Goal: Check status

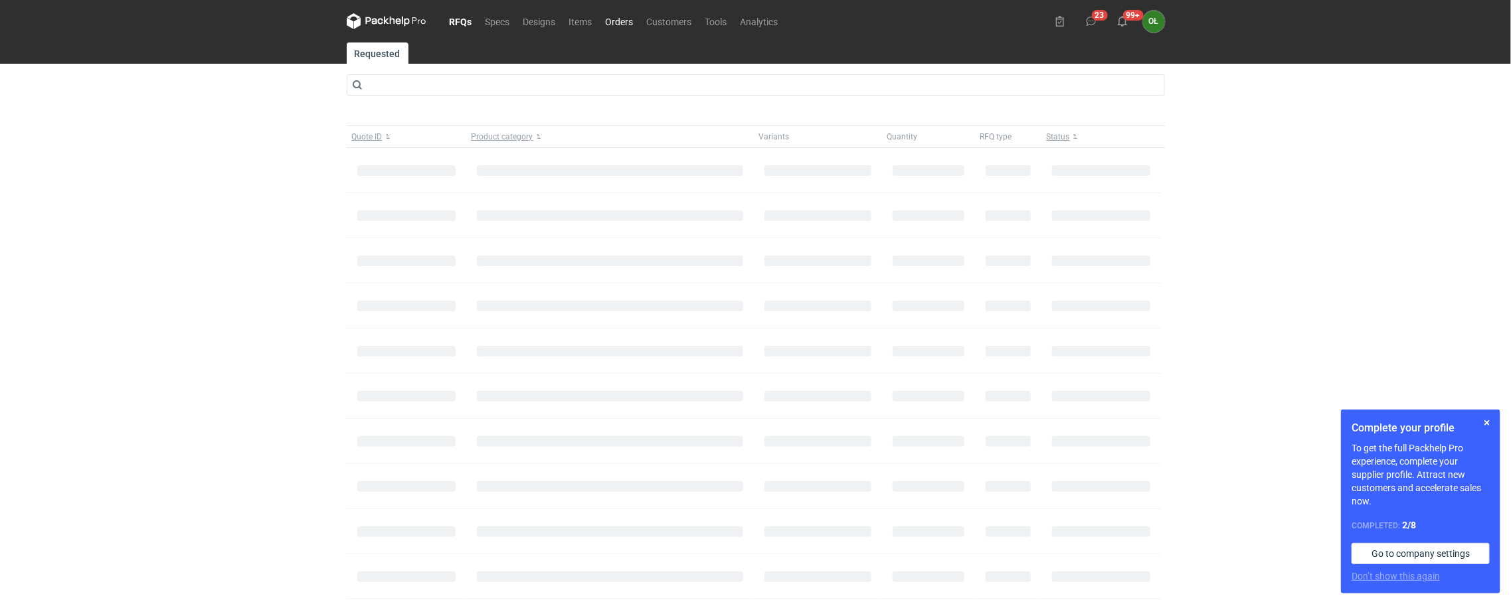
click at [606, 21] on link "Orders" at bounding box center [619, 21] width 41 height 16
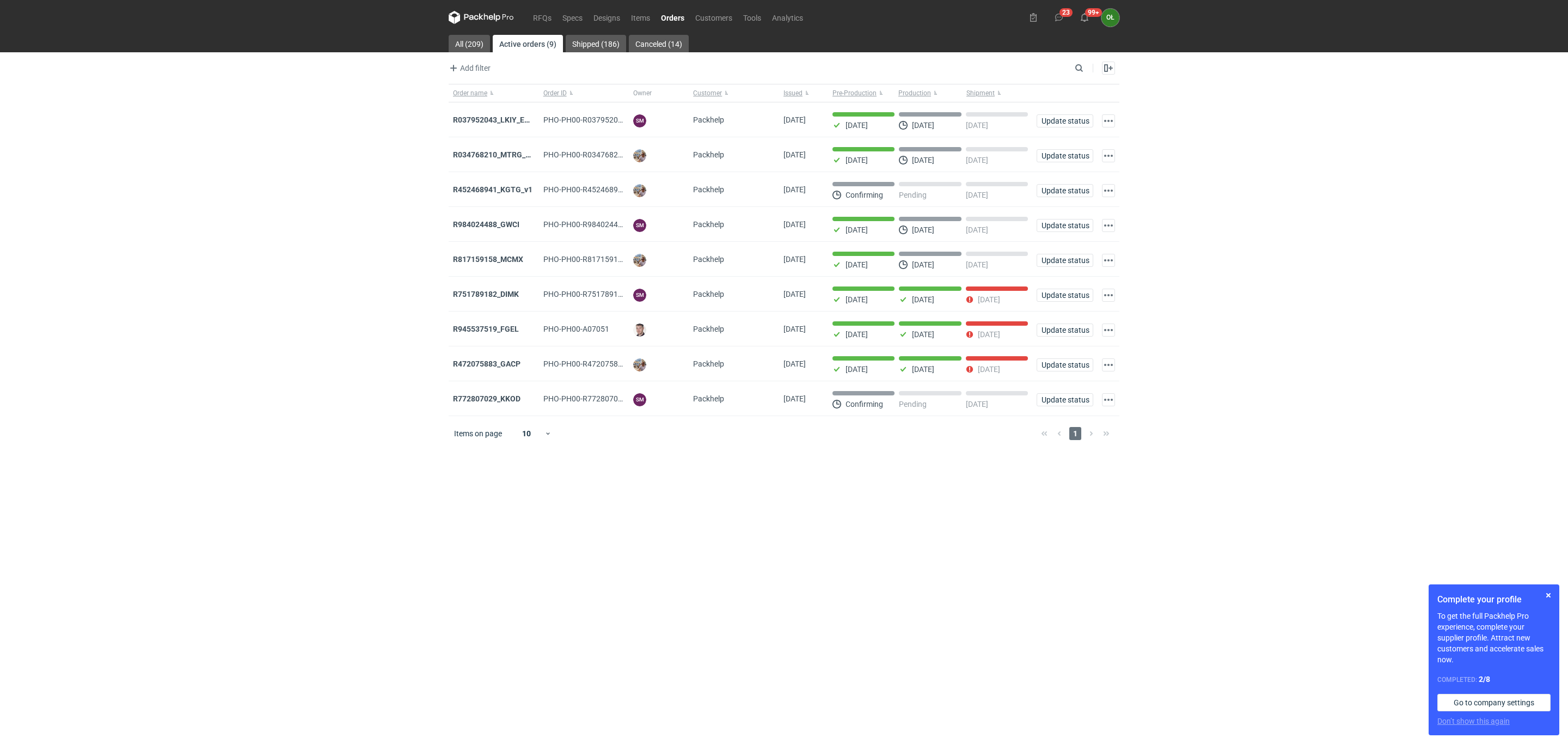
click at [675, 16] on link "Orders" at bounding box center [672, 17] width 34 height 13
click at [532, 23] on link "RFQs" at bounding box center [542, 17] width 30 height 13
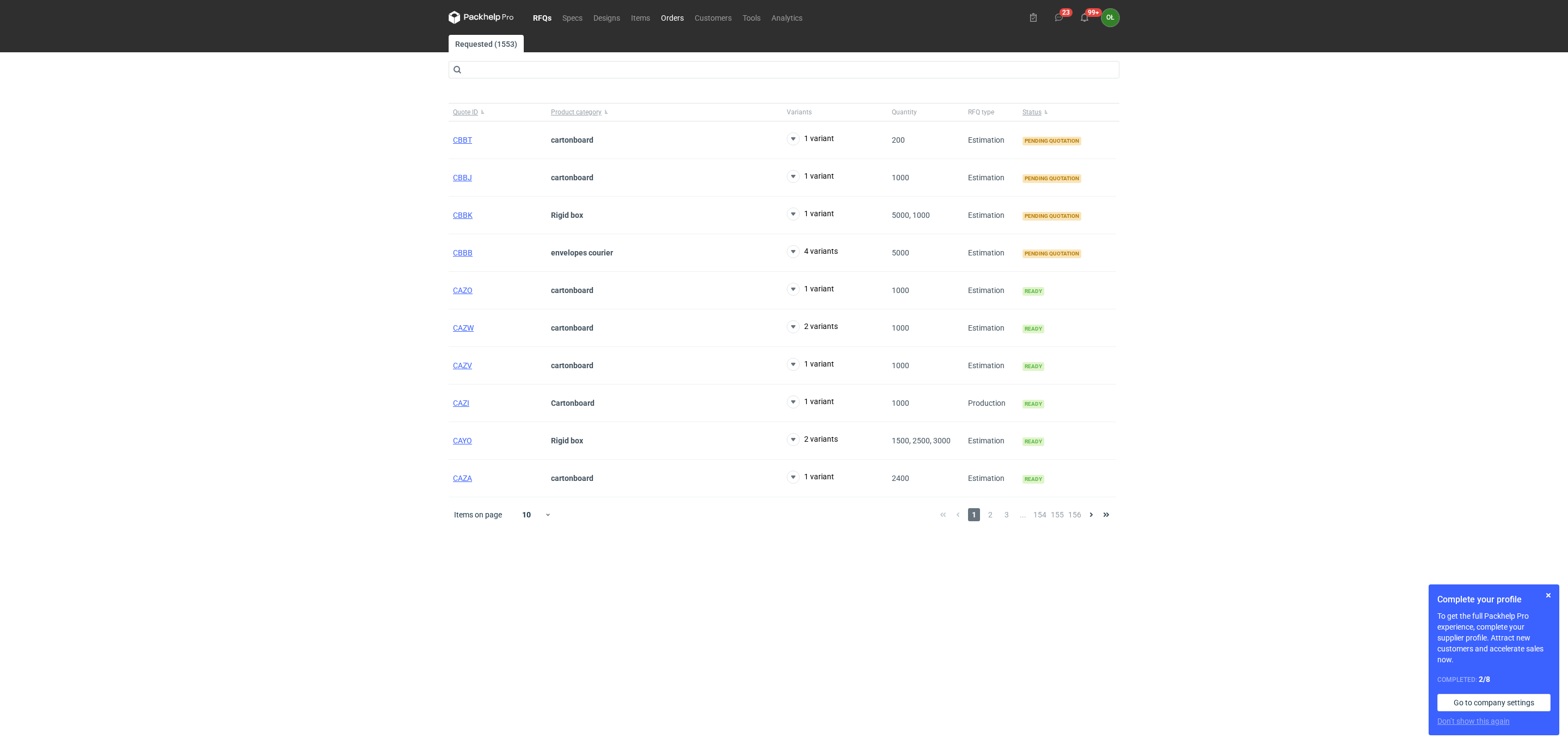
click at [677, 12] on link "Orders" at bounding box center [672, 17] width 34 height 13
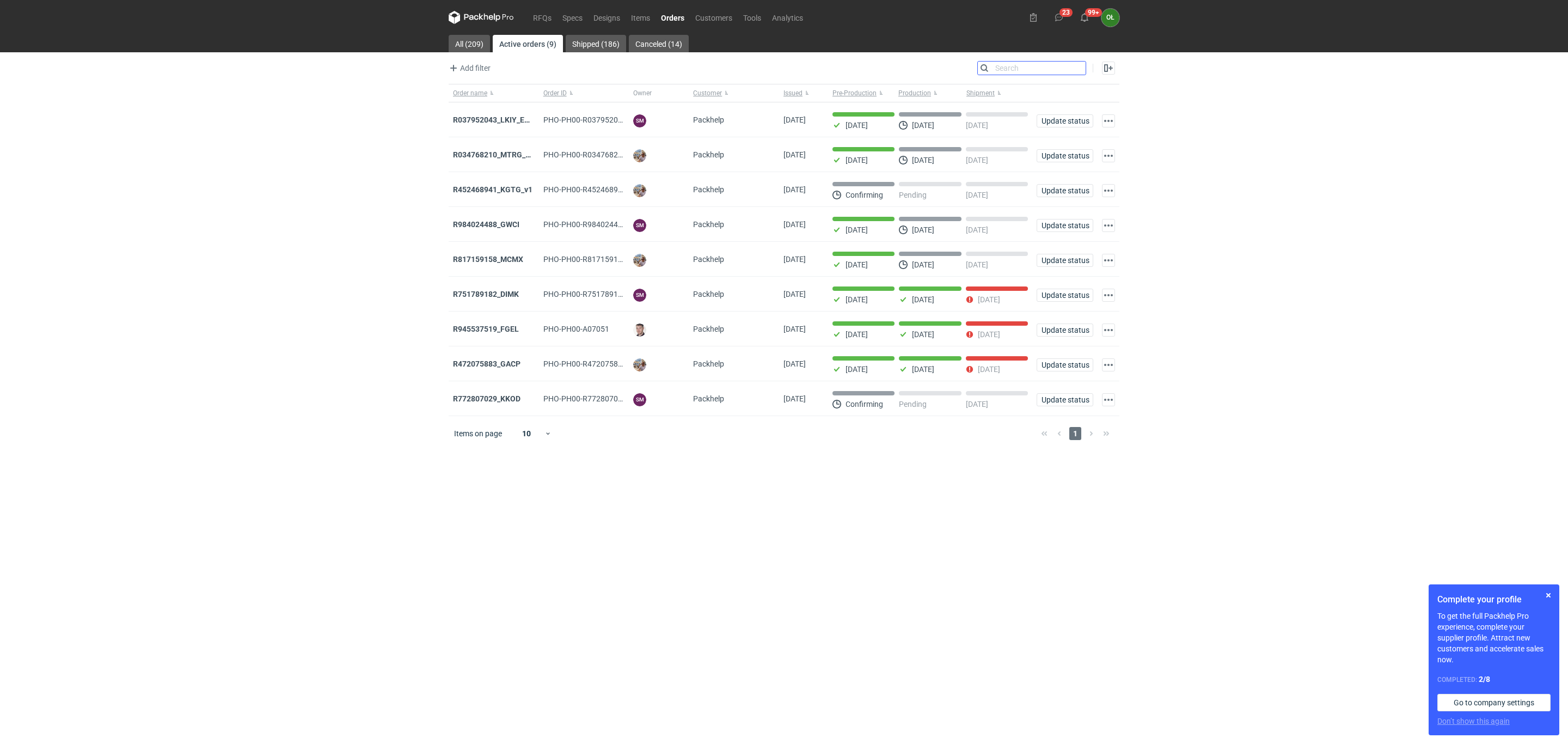
click at [1083, 67] on input "Search" at bounding box center [1032, 68] width 107 height 13
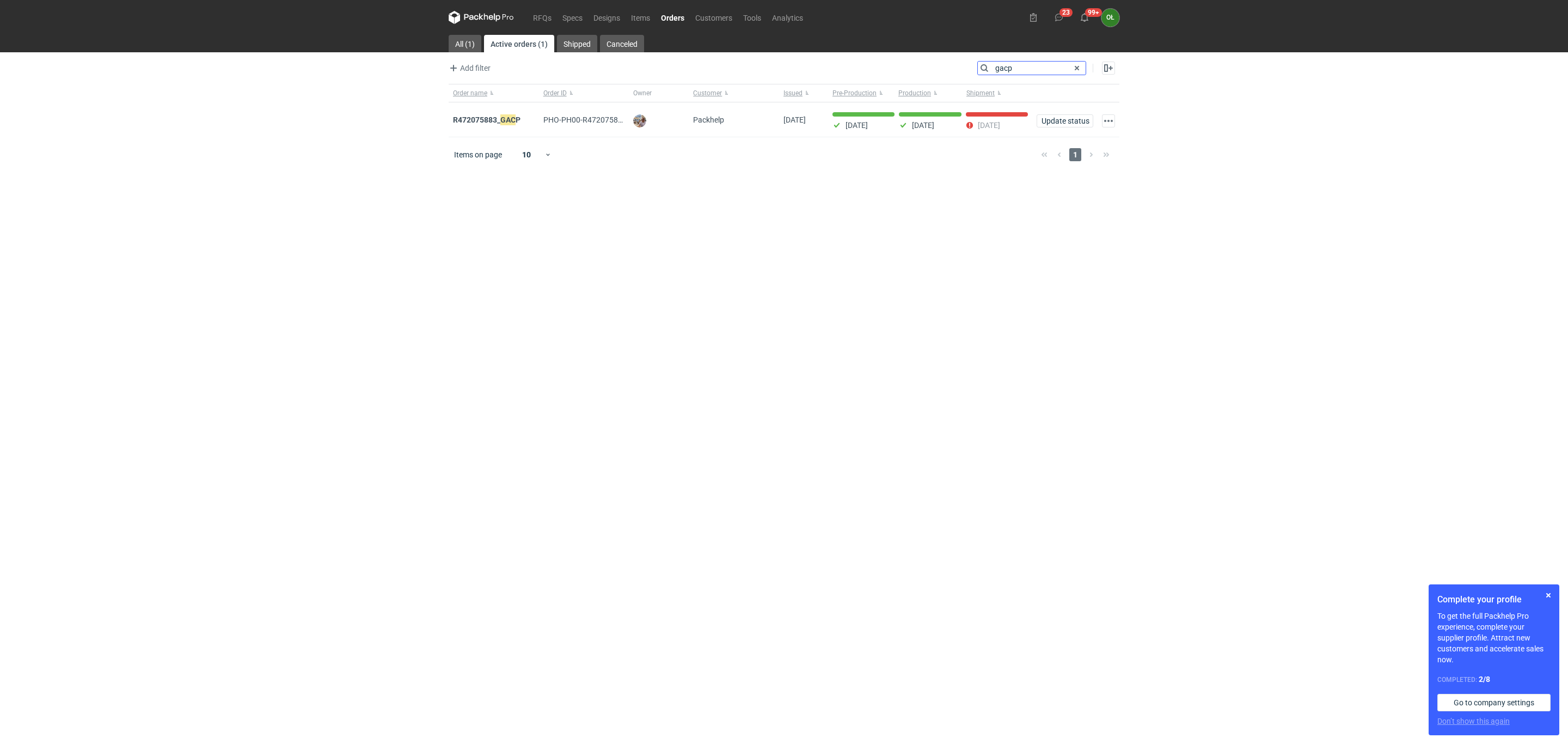
type input "gacp"
click at [502, 123] on em "GACP" at bounding box center [510, 120] width 21 height 12
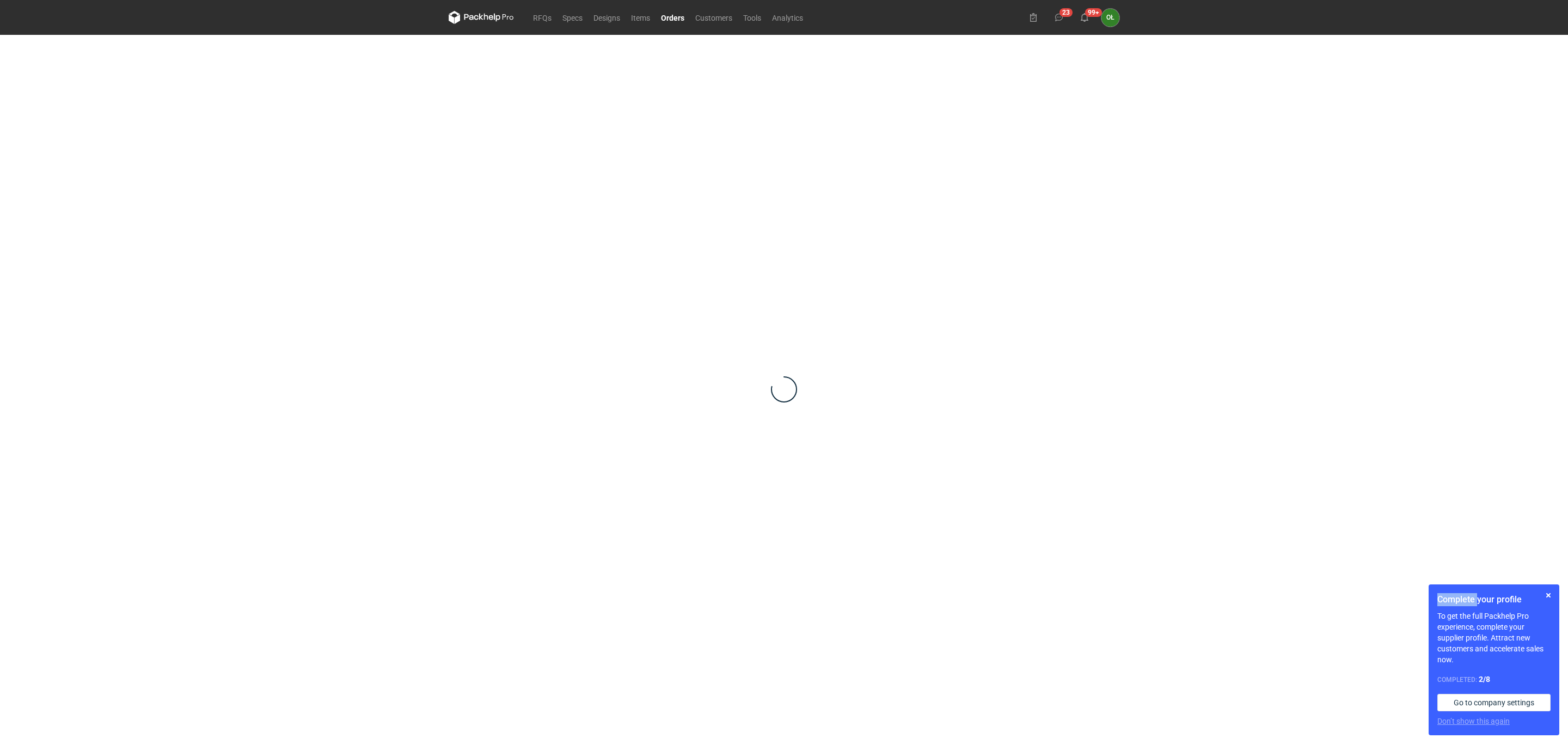
click at [502, 123] on div at bounding box center [784, 389] width 671 height 710
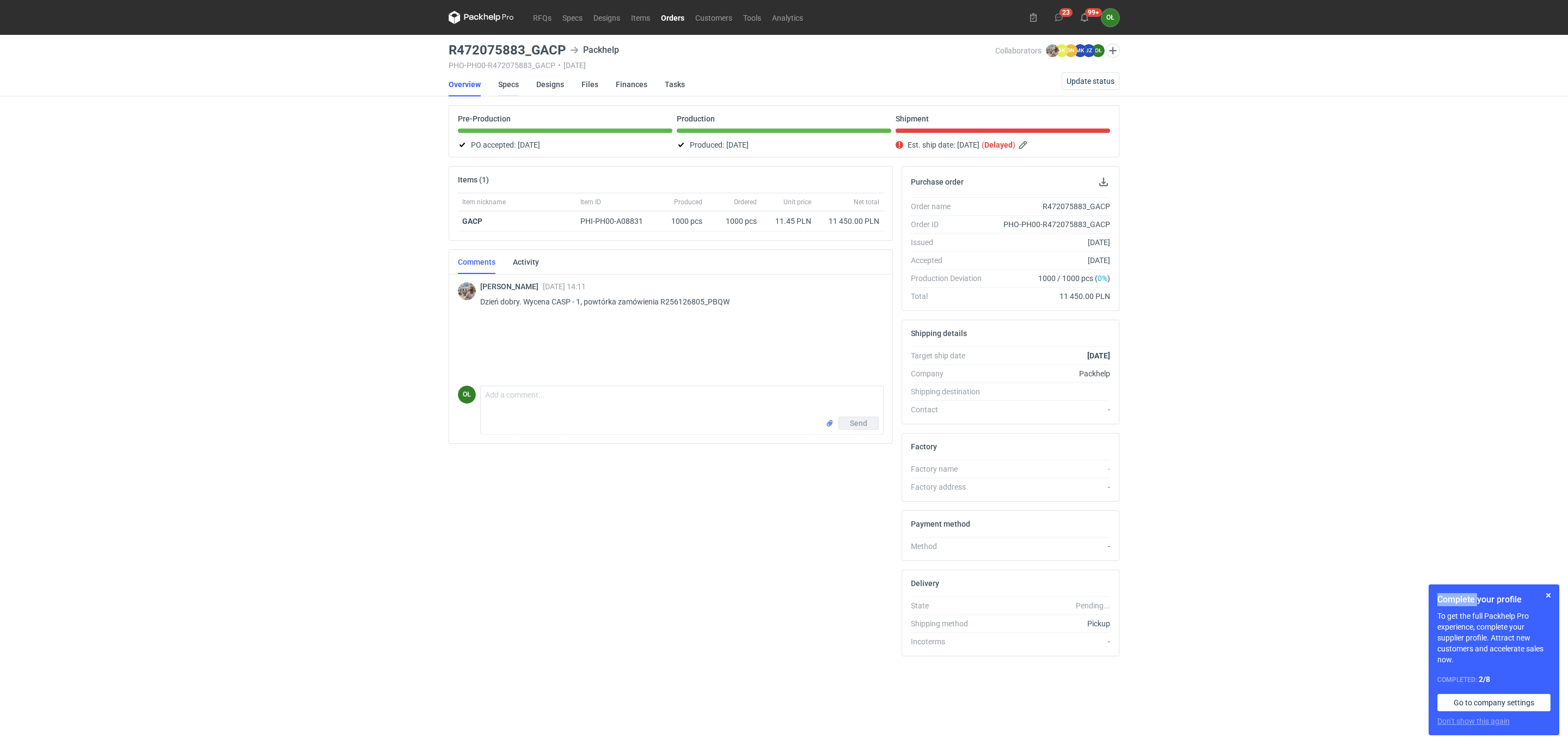
click at [508, 85] on link "Specs" at bounding box center [508, 84] width 21 height 24
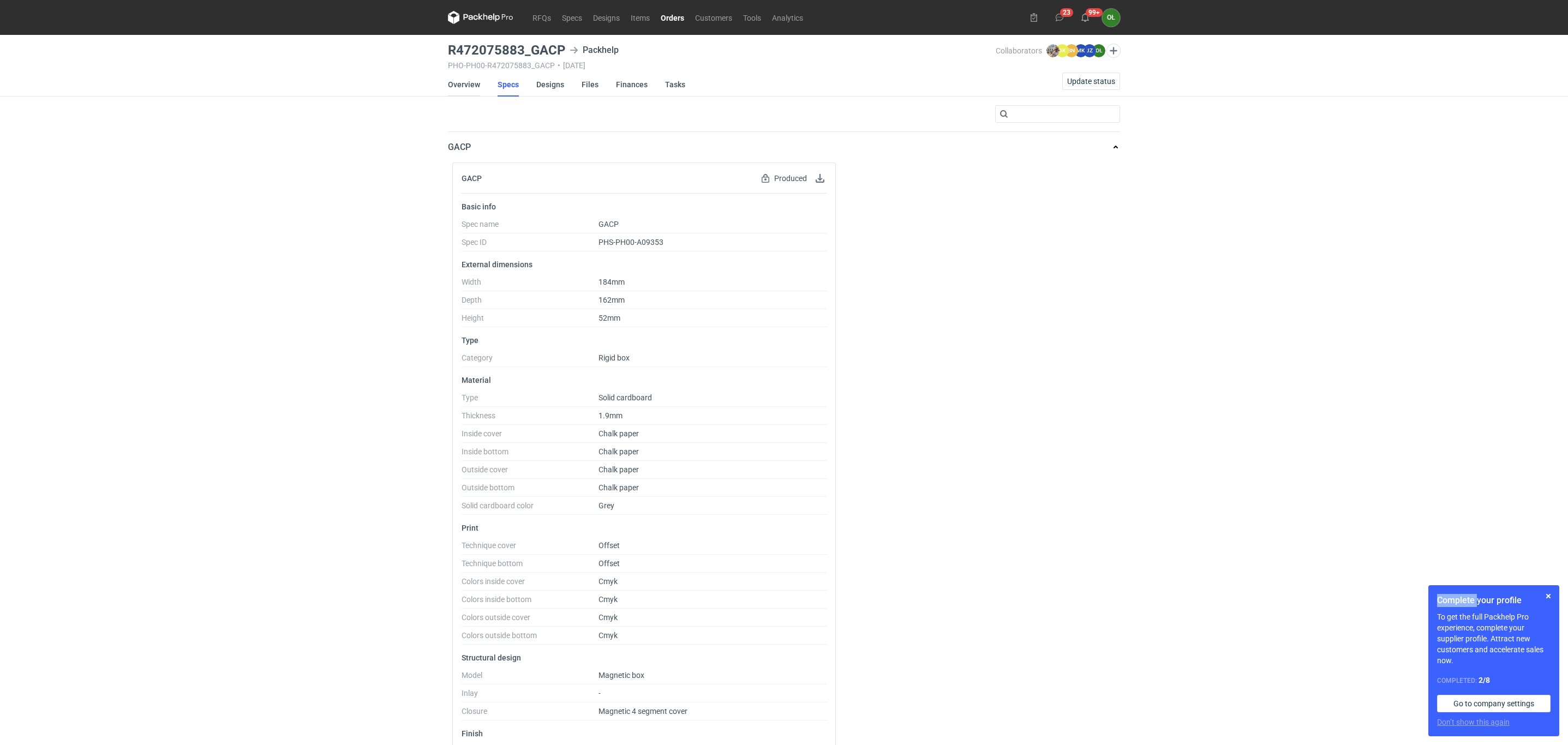
click at [475, 90] on link "Overview" at bounding box center [463, 84] width 32 height 24
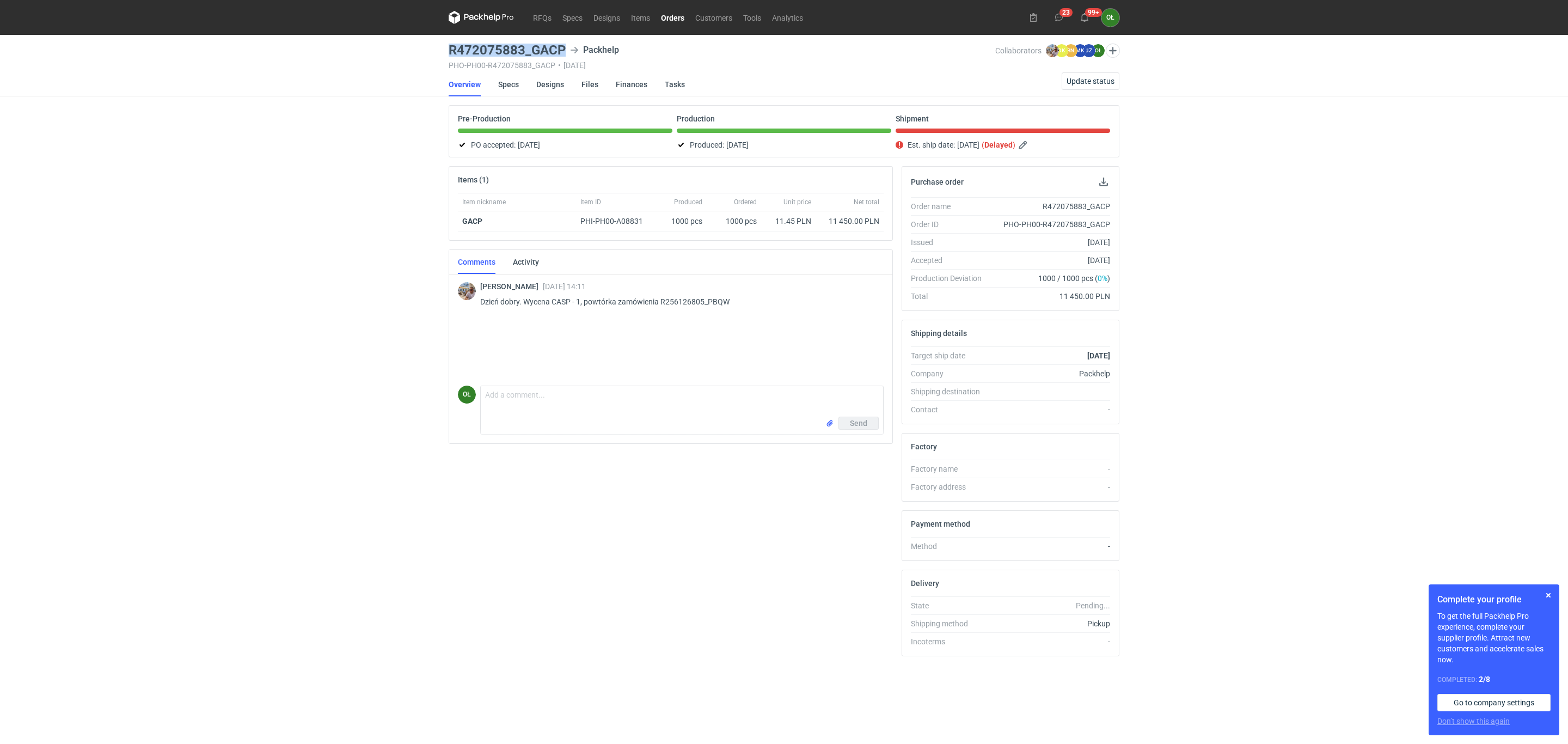
drag, startPoint x: 446, startPoint y: 48, endPoint x: 569, endPoint y: 54, distance: 123.1
click at [569, 54] on main "R472075883_GACP Packhelp PHO-PH00-R472075883_GACP • 21/07/2025 Collaborators Mi…" at bounding box center [784, 389] width 680 height 710
copy h3 "R472075883_GACP"
click at [6, 234] on div "RFQs Specs Designs Items Orders Customers Tools Analytics 23 99+ OŁ Olga Łopato…" at bounding box center [784, 372] width 1568 height 744
drag, startPoint x: 442, startPoint y: 52, endPoint x: 571, endPoint y: 56, distance: 129.1
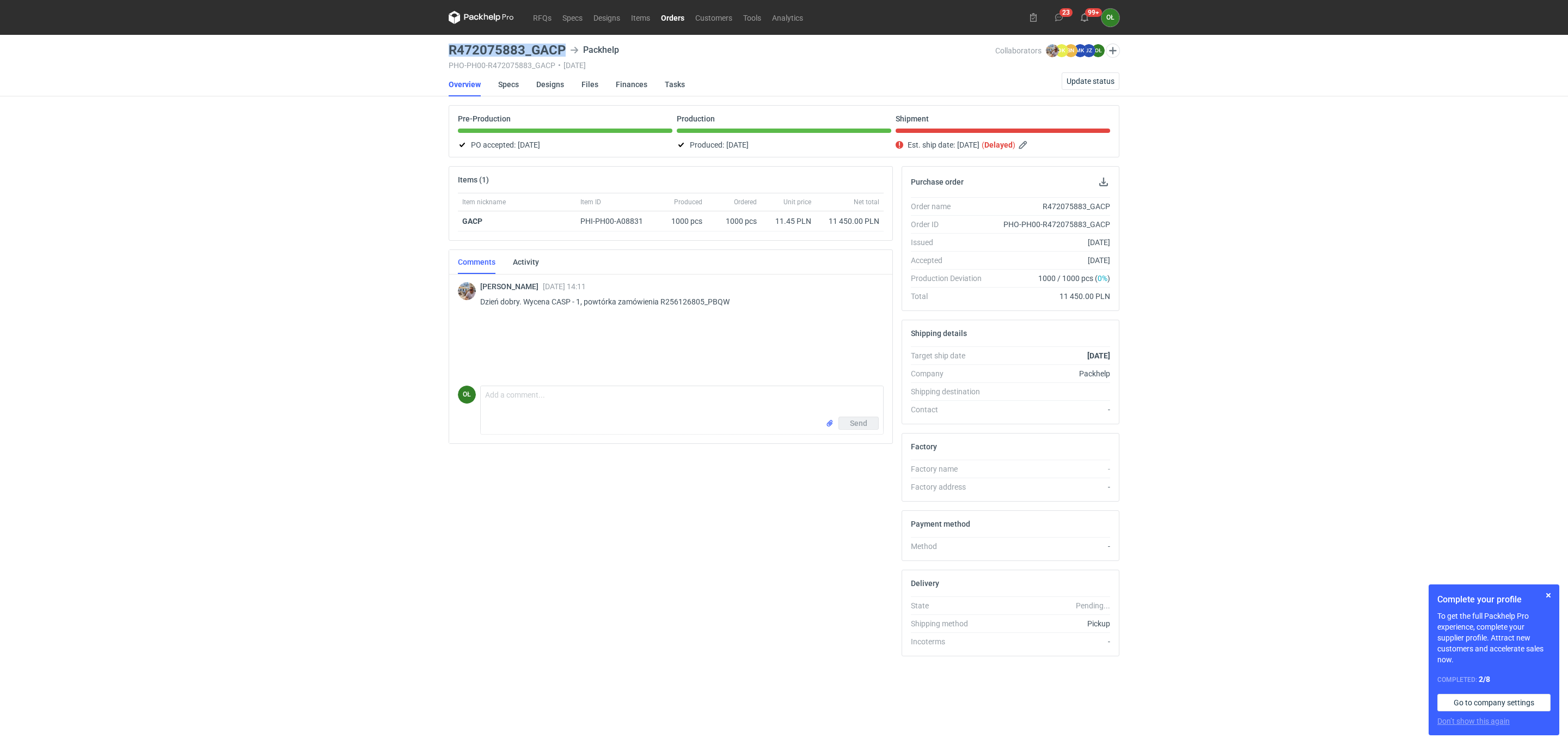
click at [571, 56] on div "RFQs Specs Designs Items Orders Customers Tools Analytics 23 99+ OŁ Olga Łopato…" at bounding box center [784, 372] width 1568 height 744
copy h3 "R472075883_GACP"
